Goal: Information Seeking & Learning: Understand process/instructions

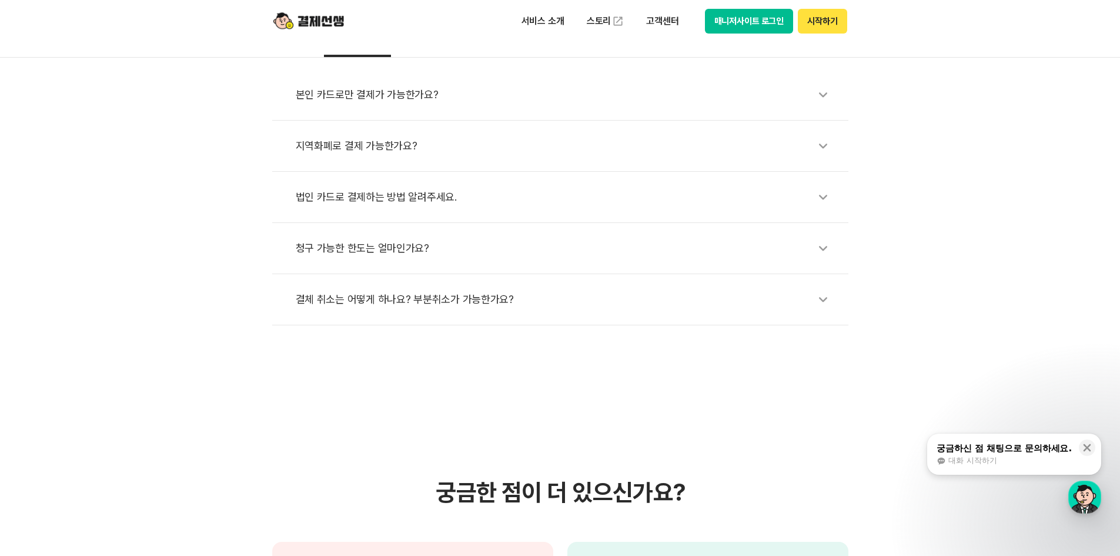
scroll to position [397, 0]
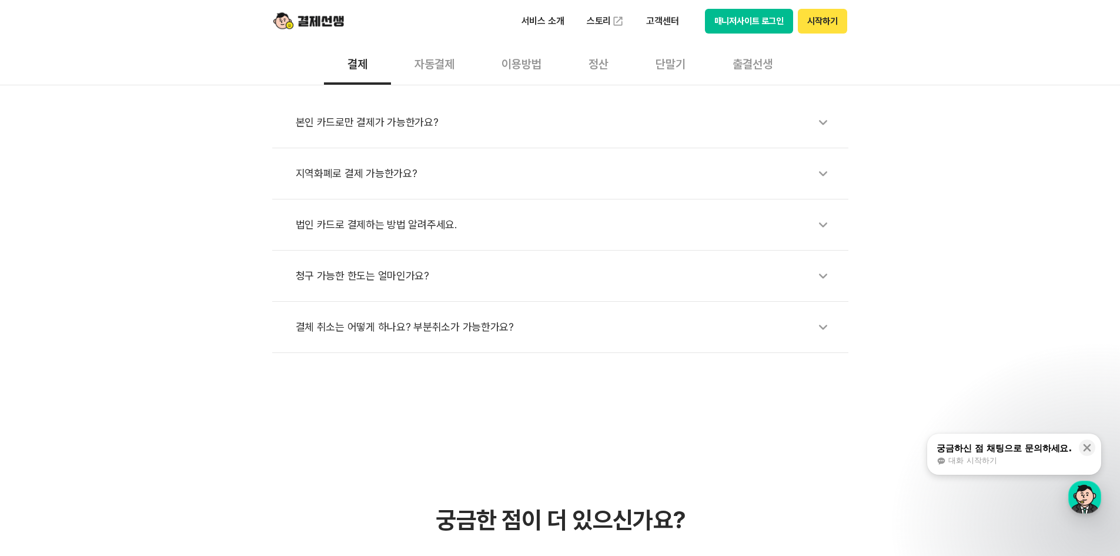
click at [488, 122] on div "본인 카드로만 결제가 가능한가요?" at bounding box center [566, 122] width 541 height 27
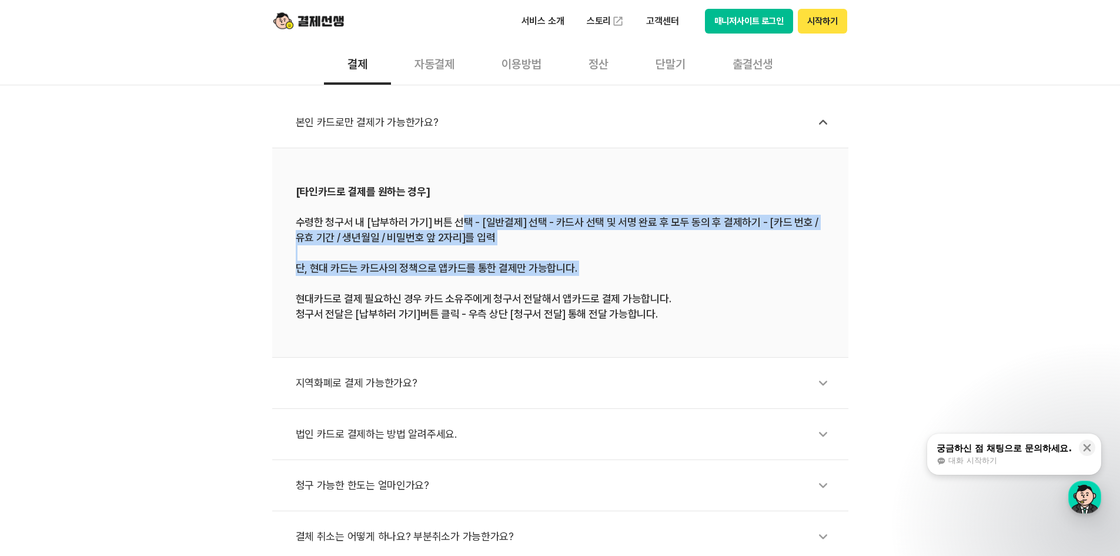
drag, startPoint x: 461, startPoint y: 222, endPoint x: 703, endPoint y: 303, distance: 255.5
click at [700, 296] on div "[타인카드로 결제를 원하는 경우] 수령한 청구서 내 [납부하러 가기] 버튼 선택 - [일반결제] 선택 - 카드사 선택 및 서명 완료 후 모두 …" at bounding box center [560, 252] width 529 height 138
click at [704, 303] on div "[타인카드로 결제를 원하는 경우] 수령한 청구서 내 [납부하러 가기] 버튼 선택 - [일반결제] 선택 - 카드사 선택 및 서명 완료 후 모두 …" at bounding box center [560, 252] width 529 height 138
click at [702, 282] on div "[타인카드로 결제를 원하는 경우] 수령한 청구서 내 [납부하러 가기] 버튼 선택 - [일반결제] 선택 - 카드사 선택 및 서명 완료 후 모두 …" at bounding box center [560, 252] width 529 height 138
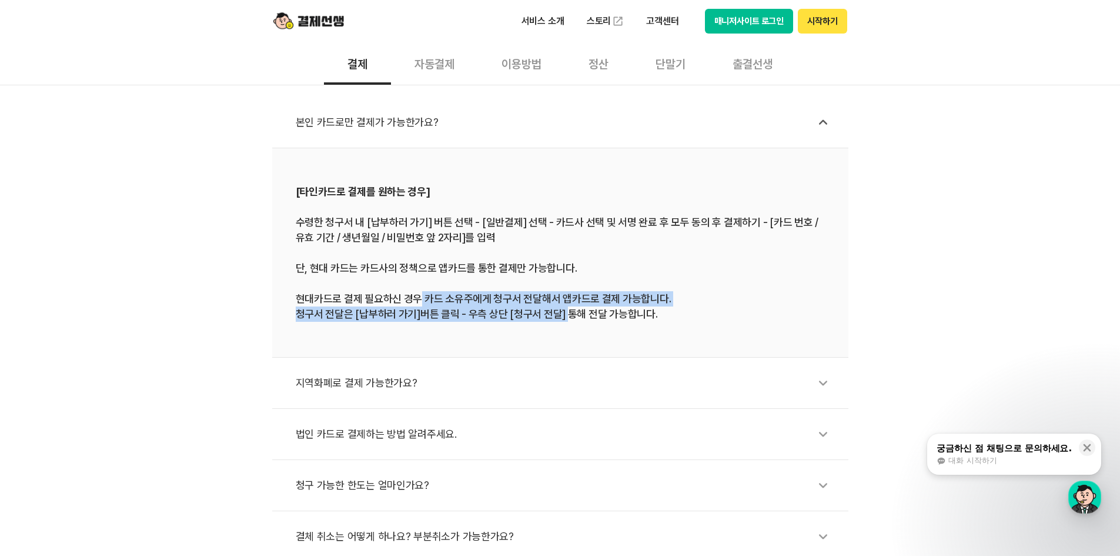
drag, startPoint x: 484, startPoint y: 299, endPoint x: 365, endPoint y: 298, distance: 119.4
click at [365, 298] on div "[타인카드로 결제를 원하는 경우] 수령한 청구서 내 [납부하러 가기] 버튼 선택 - [일반결제] 선택 - 카드사 선택 및 서명 완료 후 모두 …" at bounding box center [560, 252] width 529 height 138
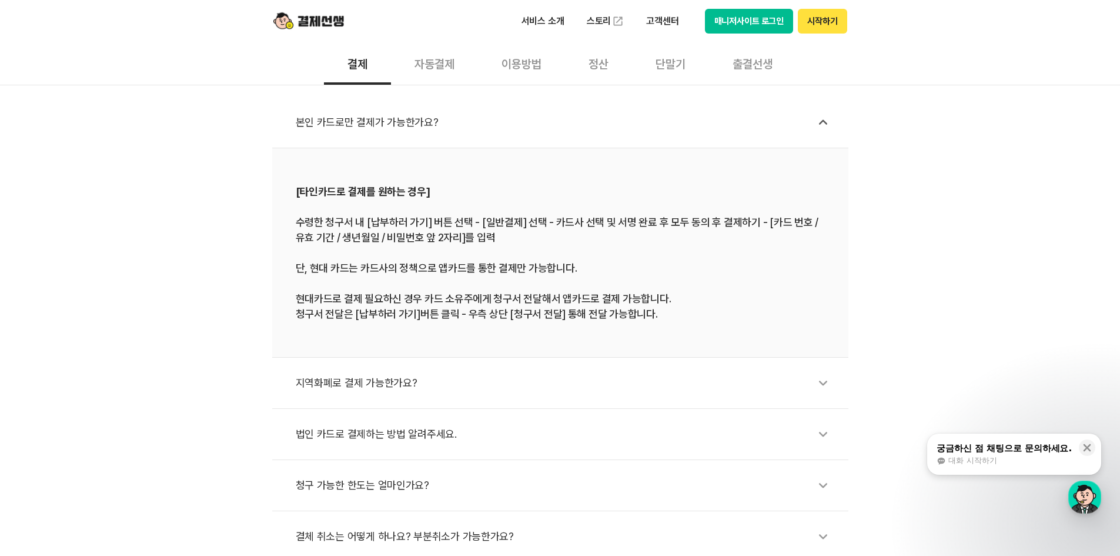
click at [343, 301] on div "[타인카드로 결제를 원하는 경우] 수령한 청구서 내 [납부하러 가기] 버튼 선택 - [일반결제] 선택 - 카드사 선택 및 서명 완료 후 모두 …" at bounding box center [560, 252] width 529 height 138
drag, startPoint x: 591, startPoint y: 301, endPoint x: 631, endPoint y: 301, distance: 40.0
click at [628, 301] on div "[타인카드로 결제를 원하는 경우] 수령한 청구서 내 [납부하러 가기] 버튼 선택 - [일반결제] 선택 - 카드사 선택 및 서명 완료 후 모두 …" at bounding box center [560, 252] width 529 height 138
click at [631, 301] on div "[타인카드로 결제를 원하는 경우] 수령한 청구서 내 [납부하러 가기] 버튼 선택 - [일반결제] 선택 - 카드사 선택 및 서명 완료 후 모두 …" at bounding box center [560, 252] width 529 height 138
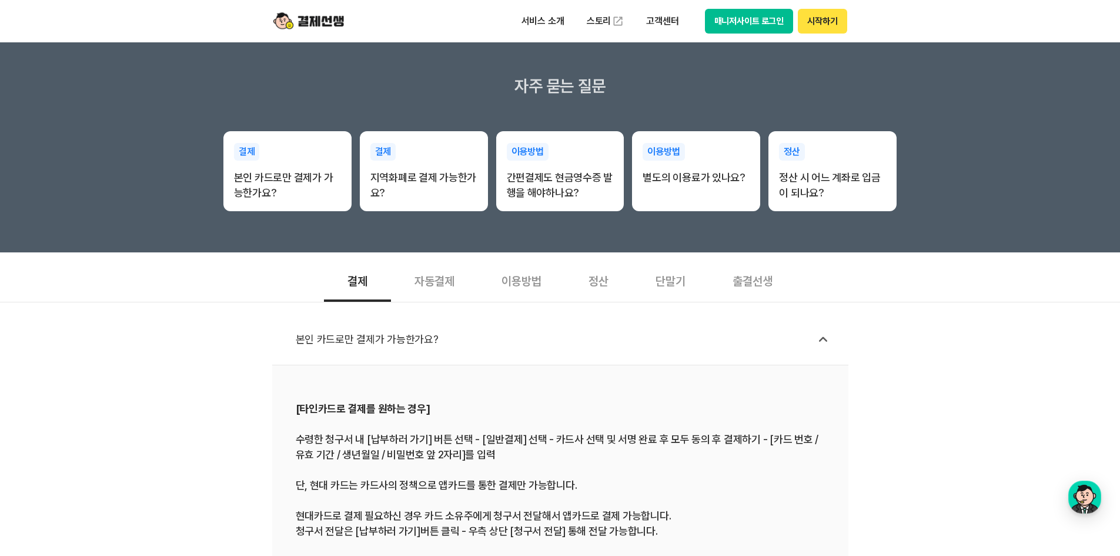
scroll to position [155, 0]
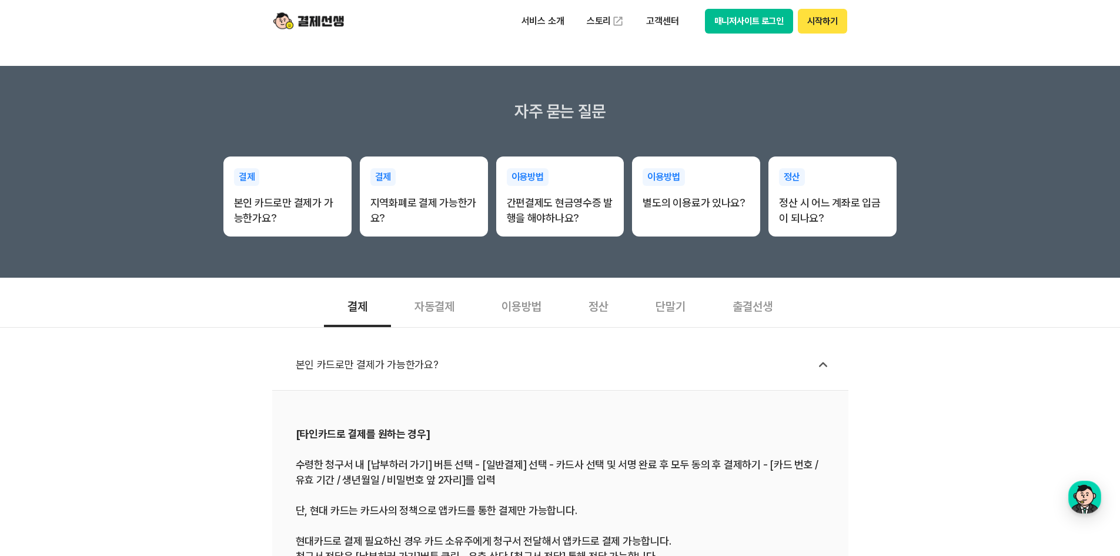
click at [689, 305] on div "단말기" at bounding box center [670, 305] width 77 height 44
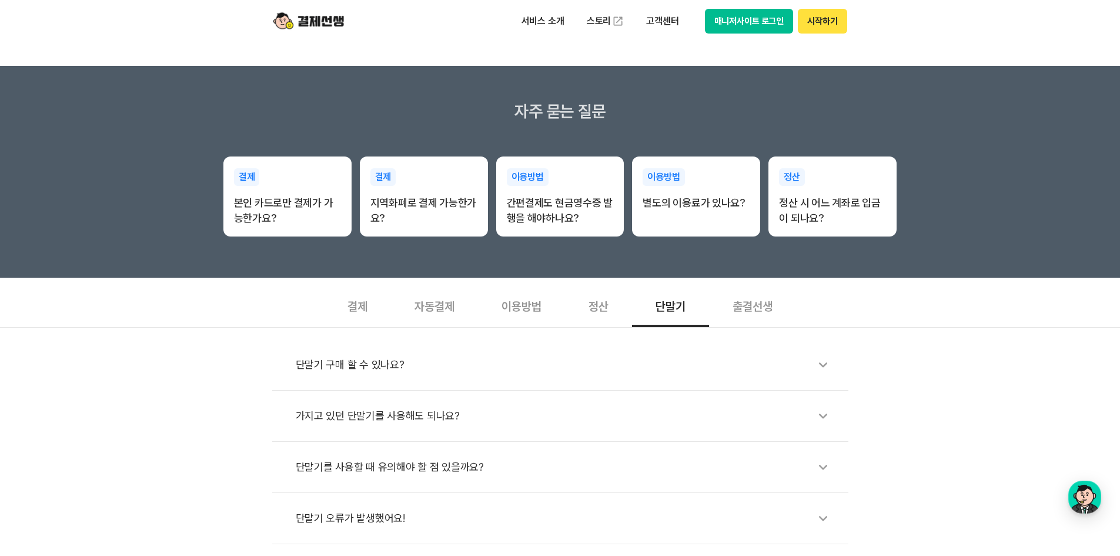
click at [429, 312] on div "자동결제" at bounding box center [434, 305] width 87 height 44
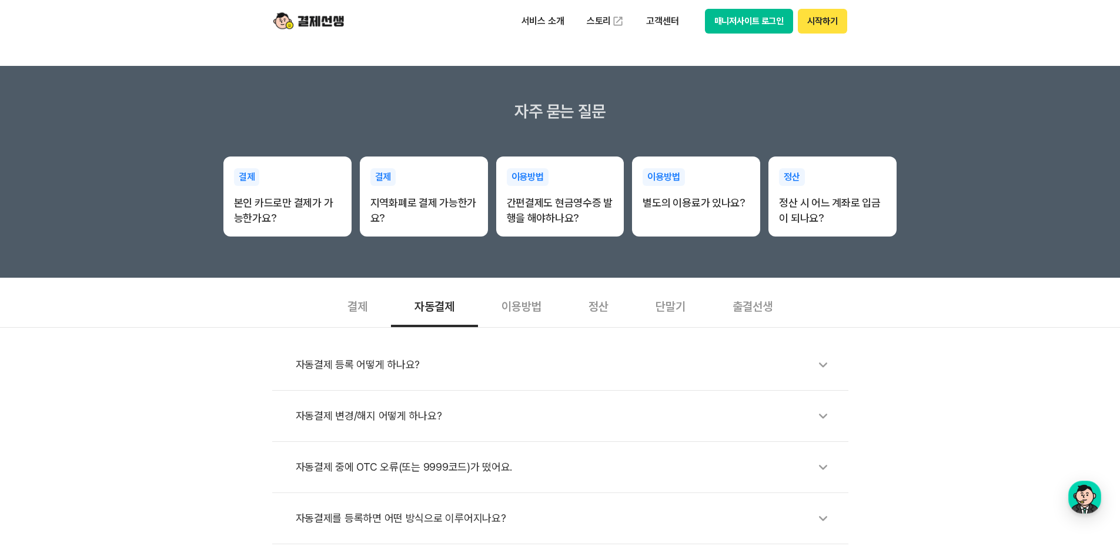
click at [379, 311] on div "결제" at bounding box center [357, 305] width 67 height 44
click at [500, 311] on div "이용방법" at bounding box center [521, 305] width 87 height 44
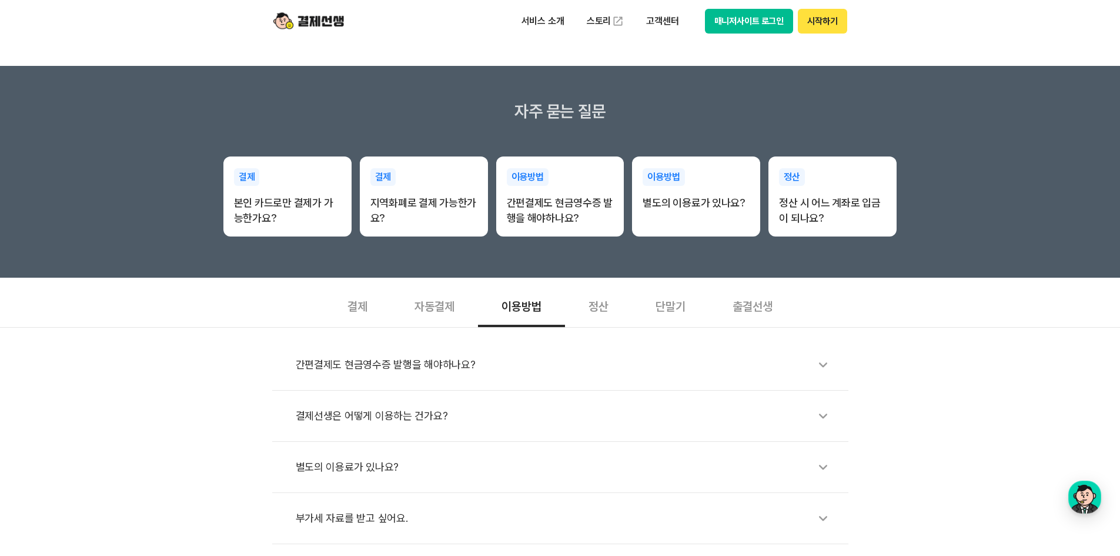
click at [633, 315] on div "단말기" at bounding box center [670, 305] width 77 height 44
click at [601, 315] on div "정산" at bounding box center [598, 305] width 67 height 44
click at [331, 313] on div "결제" at bounding box center [357, 305] width 67 height 44
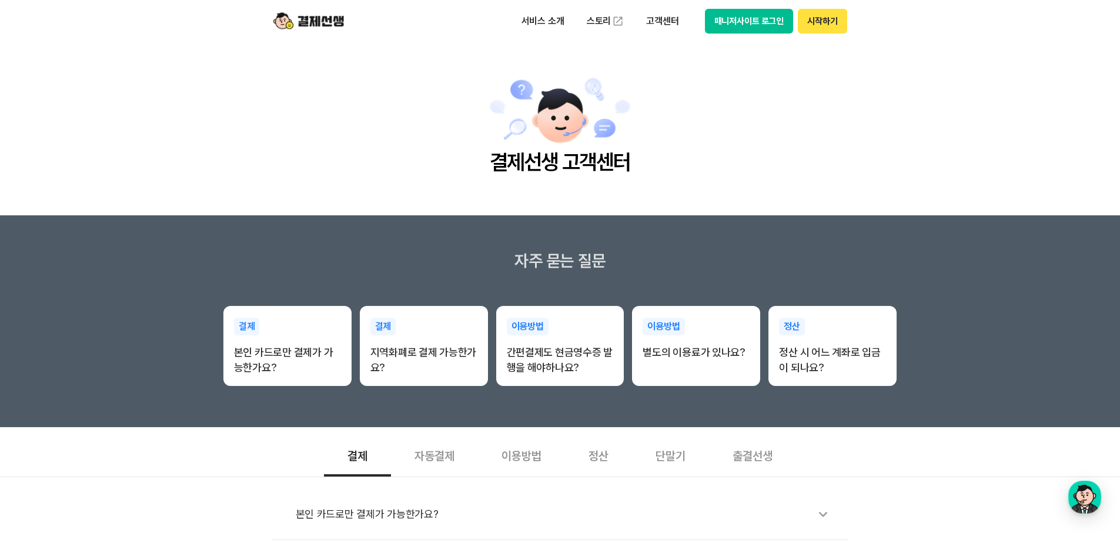
scroll to position [0, 0]
